Goal: Navigation & Orientation: Find specific page/section

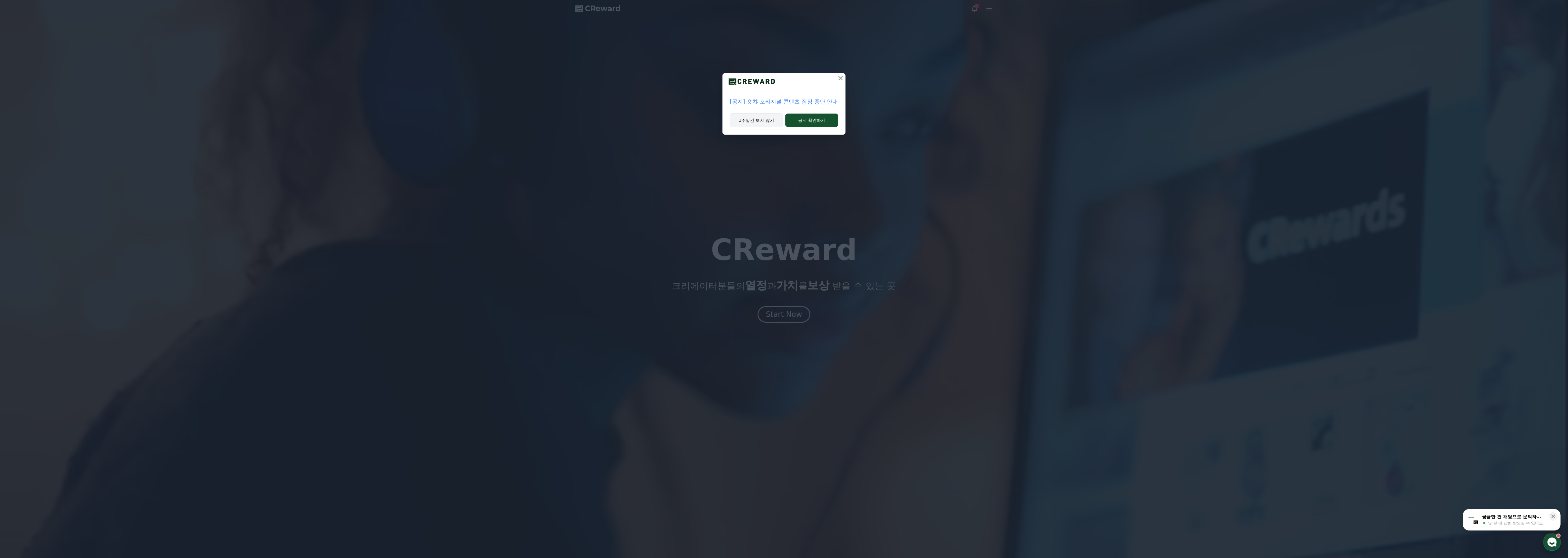
click at [773, 123] on button "1주일간 보지 않기" at bounding box center [757, 120] width 53 height 14
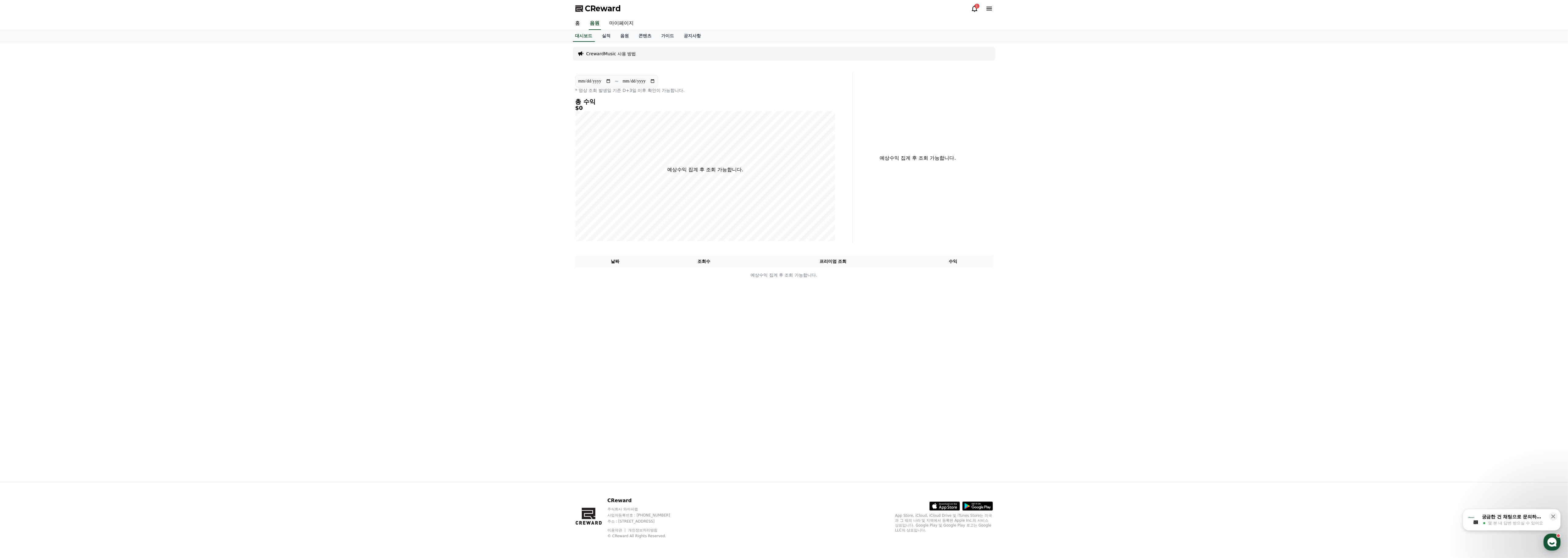
click at [975, 8] on icon at bounding box center [975, 8] width 7 height 7
click at [988, 10] on icon at bounding box center [989, 8] width 5 height 4
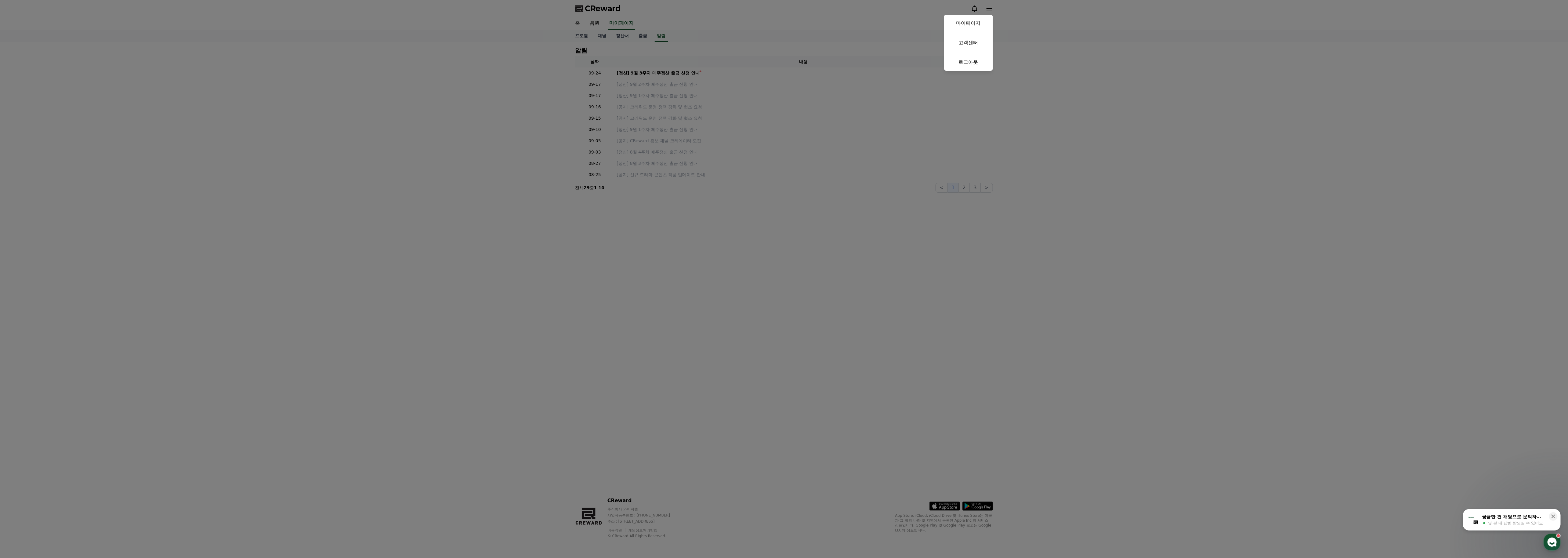
click at [988, 10] on button "close" at bounding box center [784, 279] width 1568 height 558
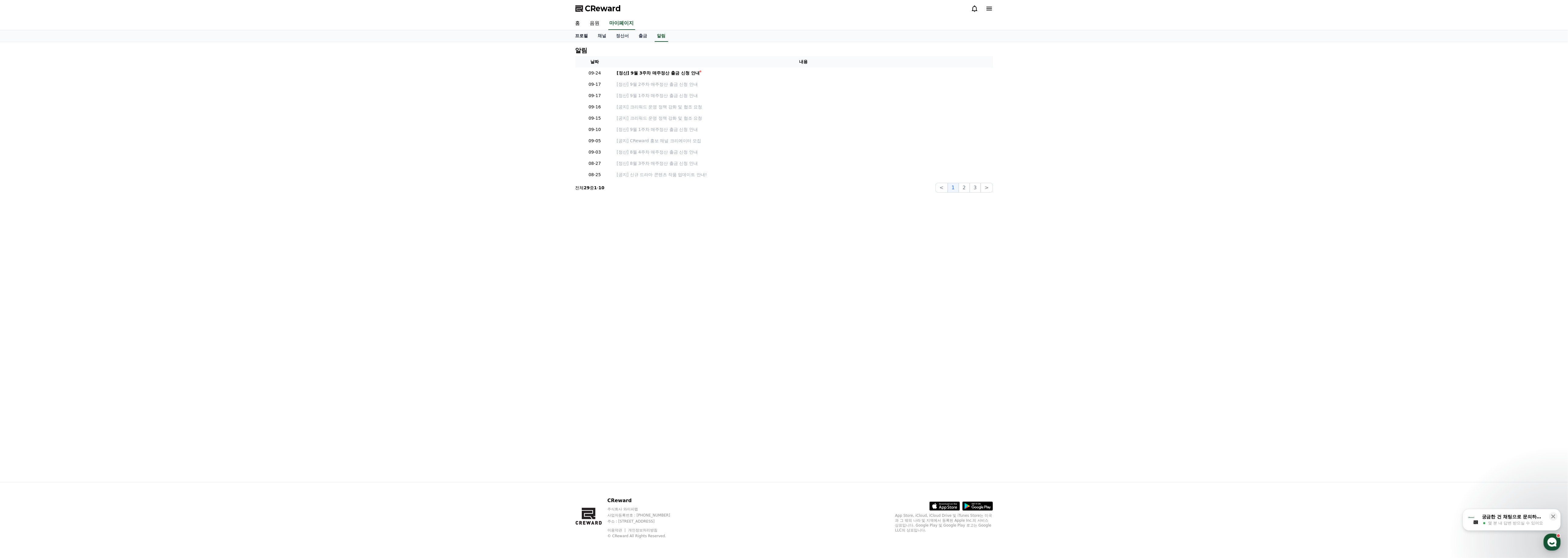
click at [586, 35] on link "프로필" at bounding box center [581, 35] width 23 height 12
select select "**********"
click at [608, 35] on link "채널" at bounding box center [602, 35] width 18 height 12
click at [594, 25] on link "음원" at bounding box center [595, 24] width 20 height 13
click at [581, 25] on link "홈" at bounding box center [578, 24] width 15 height 13
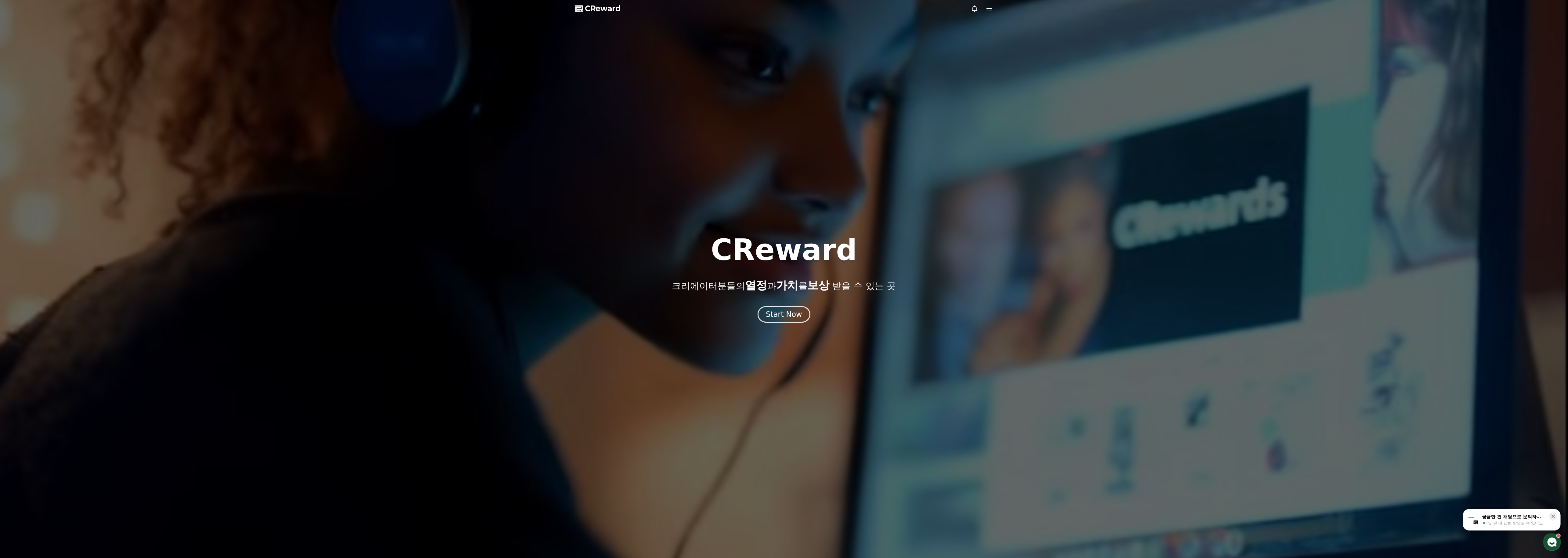
click at [602, 11] on span "CReward" at bounding box center [603, 8] width 36 height 10
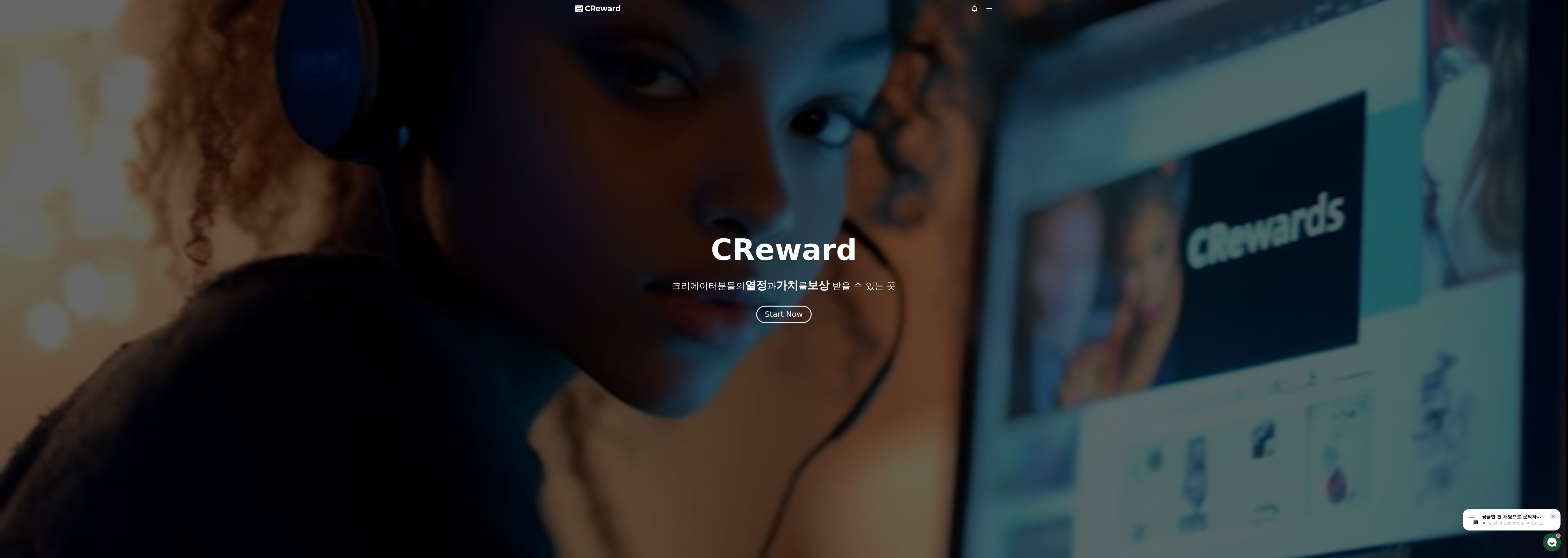
click at [779, 320] on button "Start Now" at bounding box center [784, 314] width 55 height 17
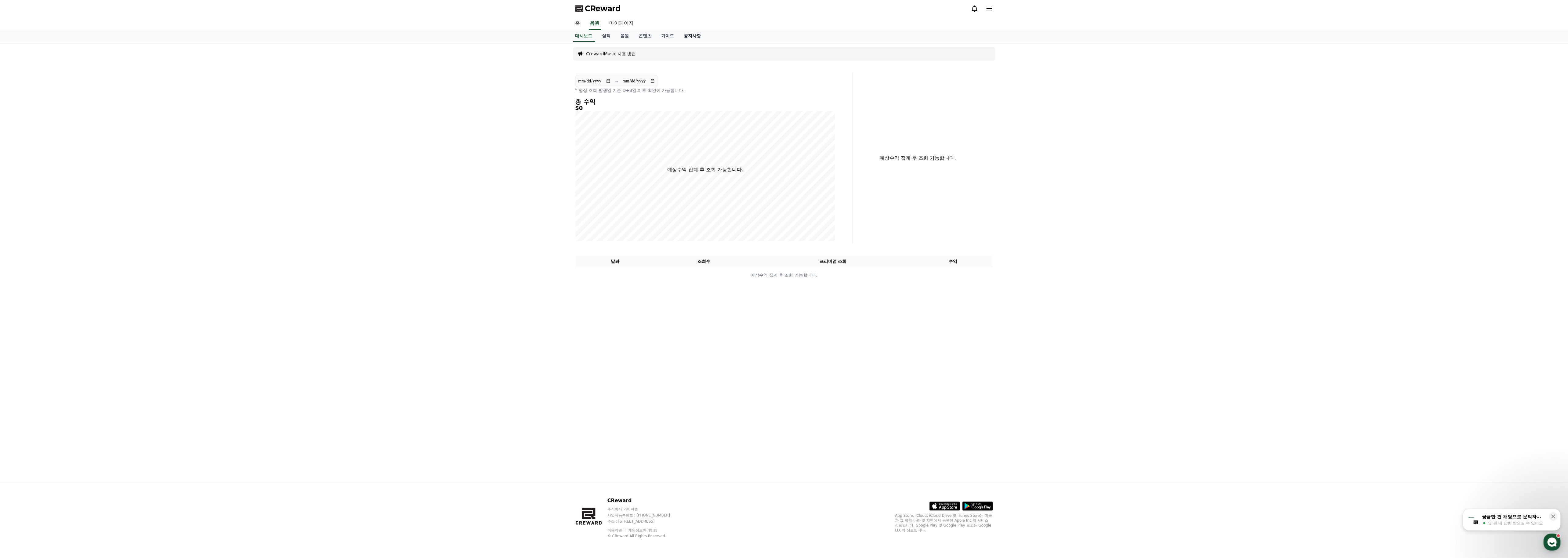
click at [696, 39] on link "공지사항" at bounding box center [693, 35] width 27 height 12
